Goal: Go to known website: Access a specific website the user already knows

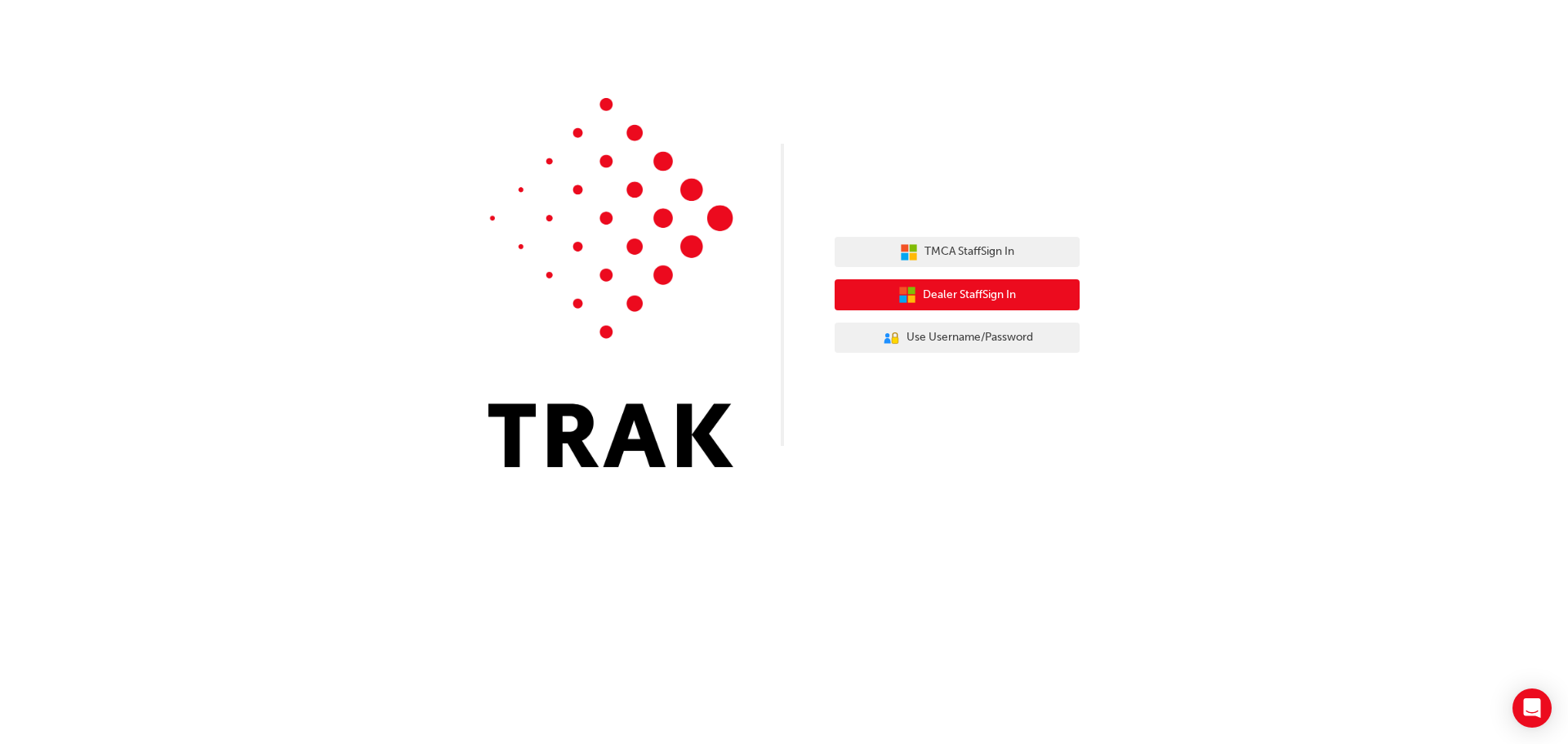
click at [995, 298] on span "Dealer Staff Sign In" at bounding box center [969, 295] width 93 height 19
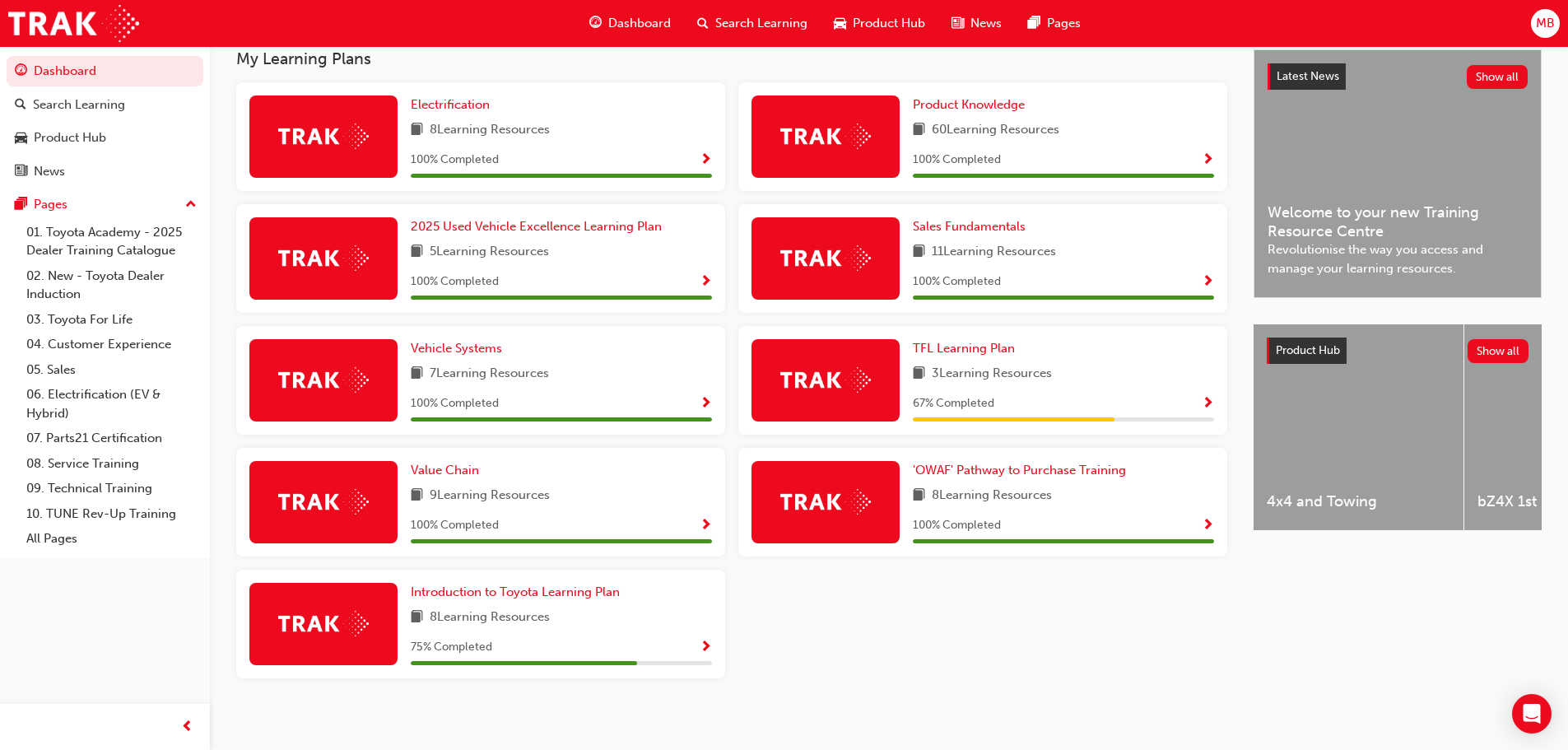
scroll to position [378, 0]
